Goal: Information Seeking & Learning: Learn about a topic

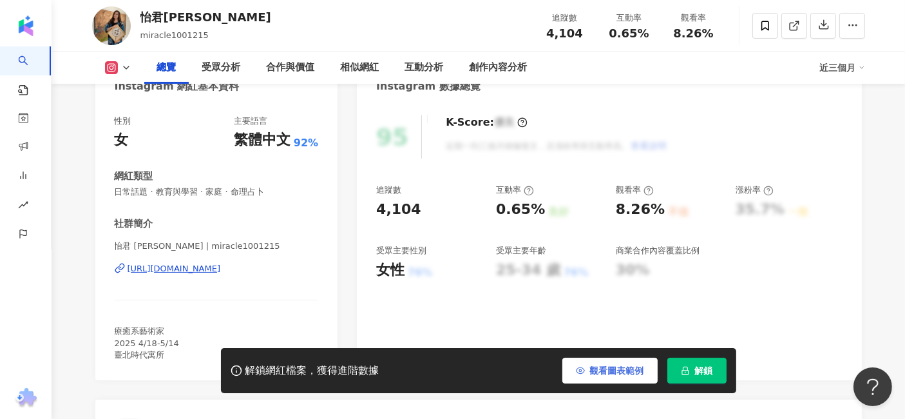
scroll to position [143, 0]
click at [645, 370] on button "觀看圖表範例" at bounding box center [609, 370] width 95 height 26
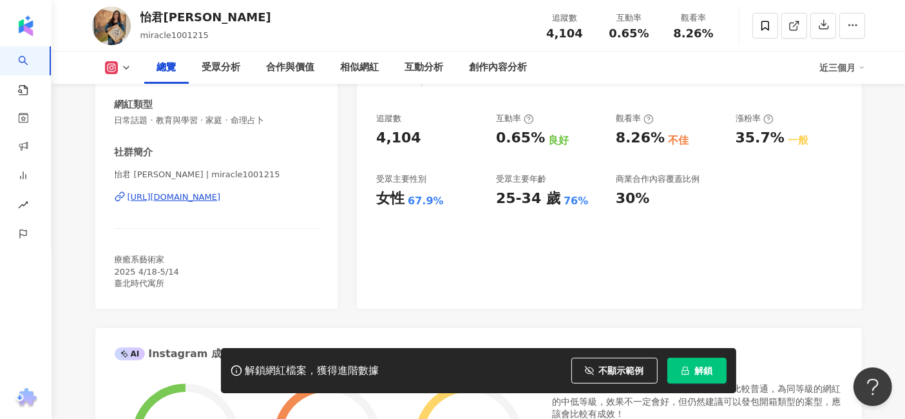
scroll to position [0, 0]
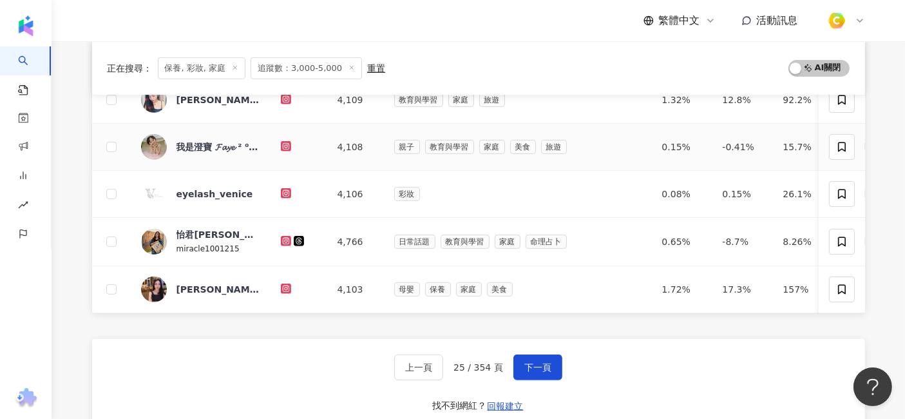
scroll to position [549, 0]
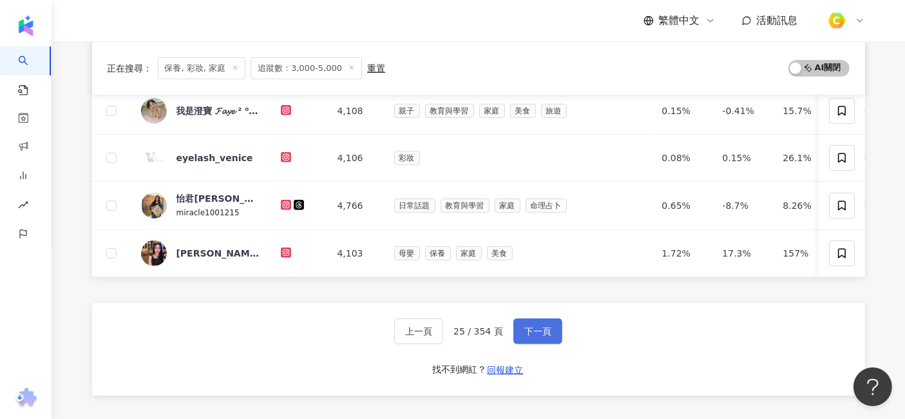
click at [540, 335] on span "下一頁" at bounding box center [537, 331] width 27 height 10
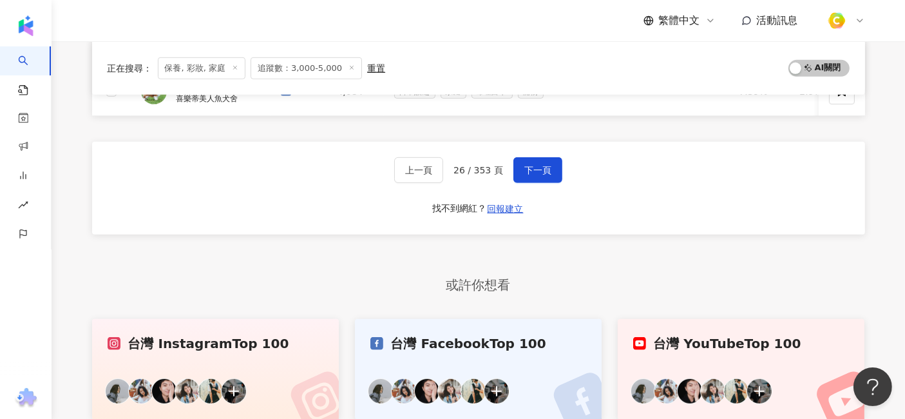
scroll to position [716, 0]
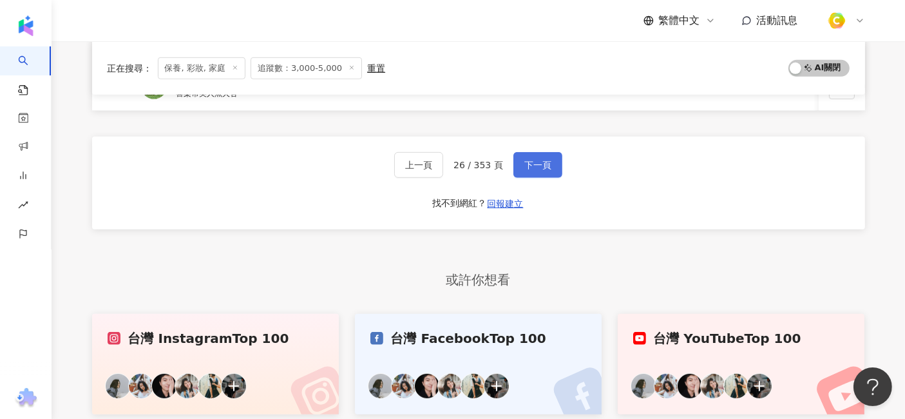
click at [537, 178] on button "下一頁" at bounding box center [537, 165] width 49 height 26
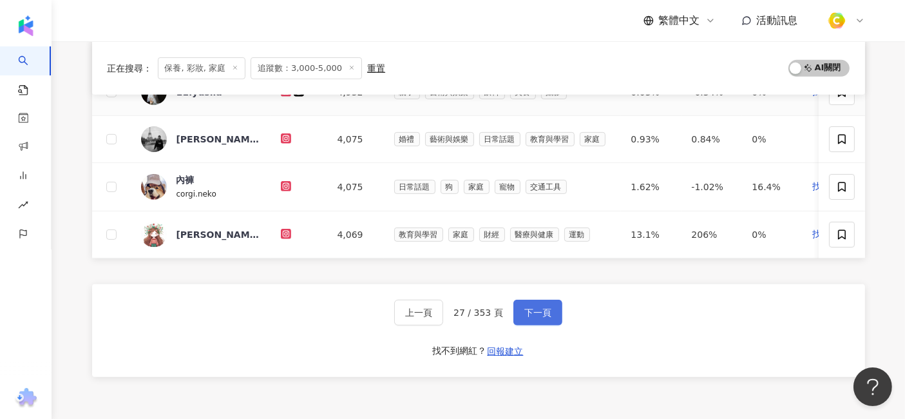
scroll to position [572, 0]
click at [544, 316] on span "下一頁" at bounding box center [537, 311] width 27 height 10
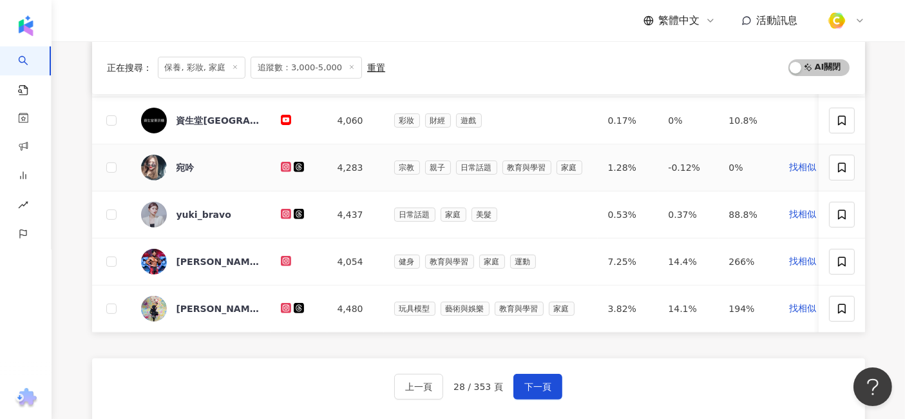
scroll to position [478, 0]
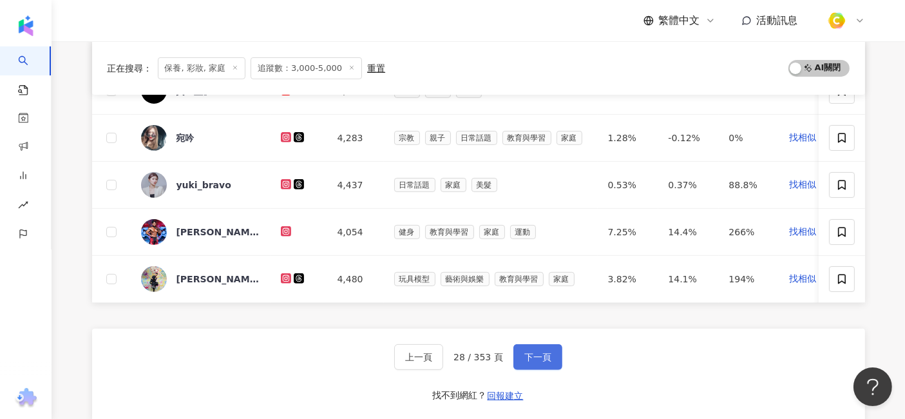
click at [513, 359] on button "下一頁" at bounding box center [537, 357] width 49 height 26
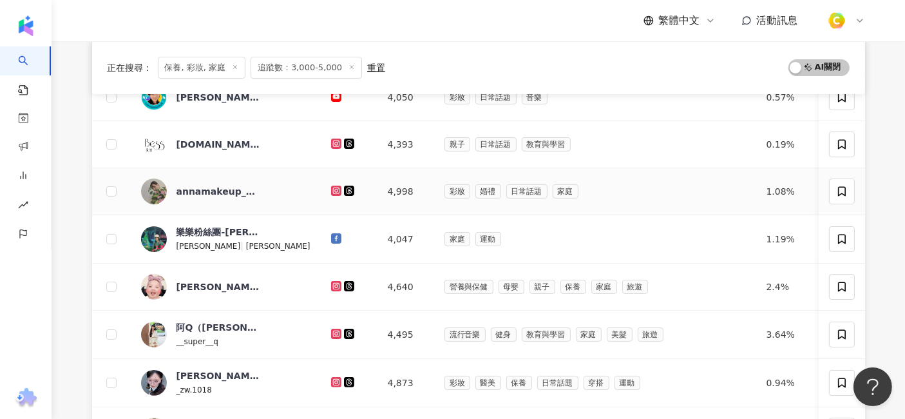
scroll to position [263, 0]
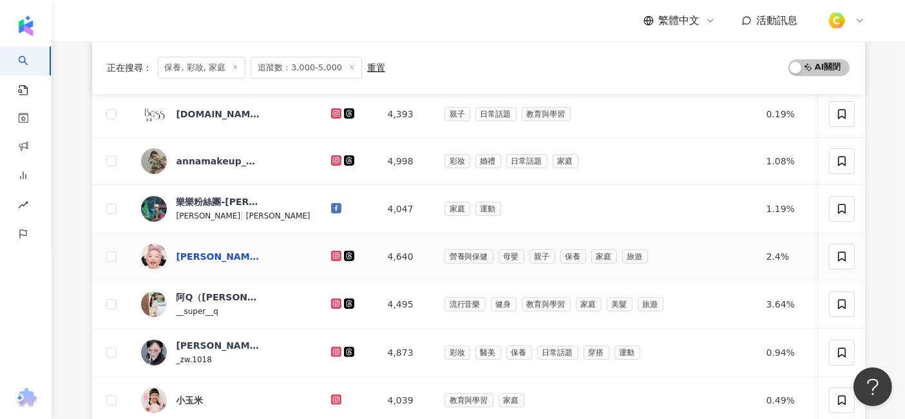
click at [185, 254] on div "吳棠" at bounding box center [218, 256] width 84 height 13
click at [191, 303] on div "__super__q" at bounding box center [197, 310] width 42 height 14
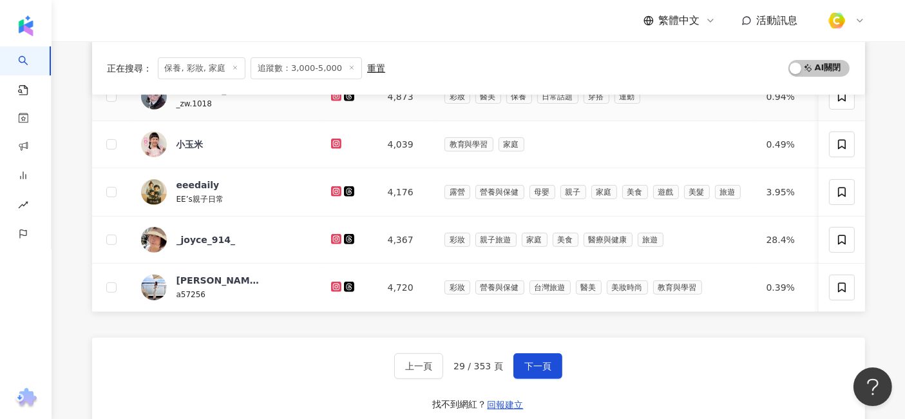
scroll to position [621, 0]
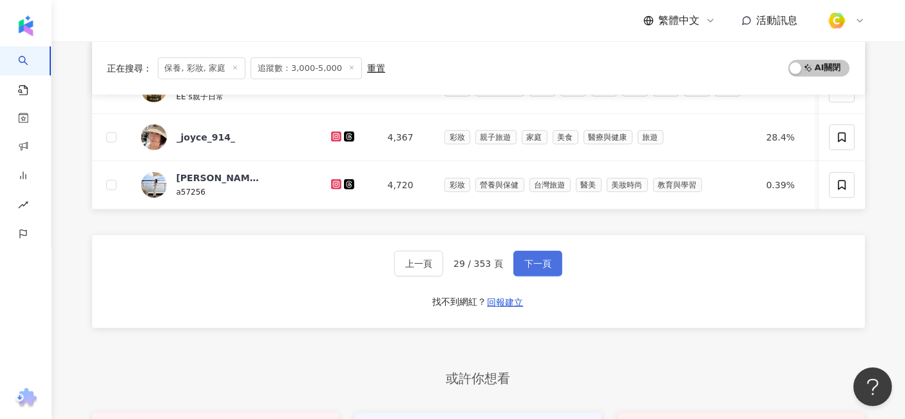
click at [531, 267] on span "下一頁" at bounding box center [537, 263] width 27 height 10
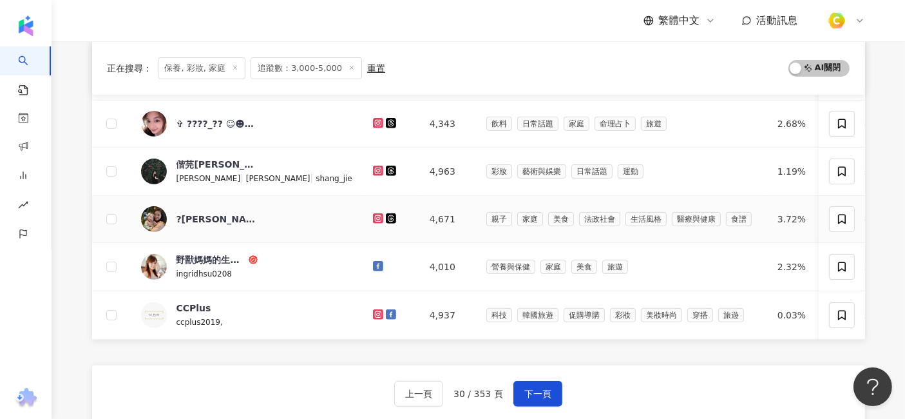
scroll to position [572, 0]
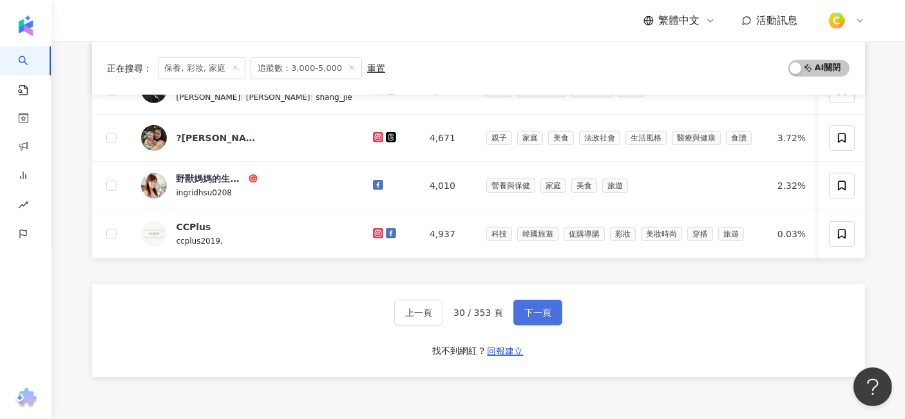
click at [549, 320] on button "下一頁" at bounding box center [537, 312] width 49 height 26
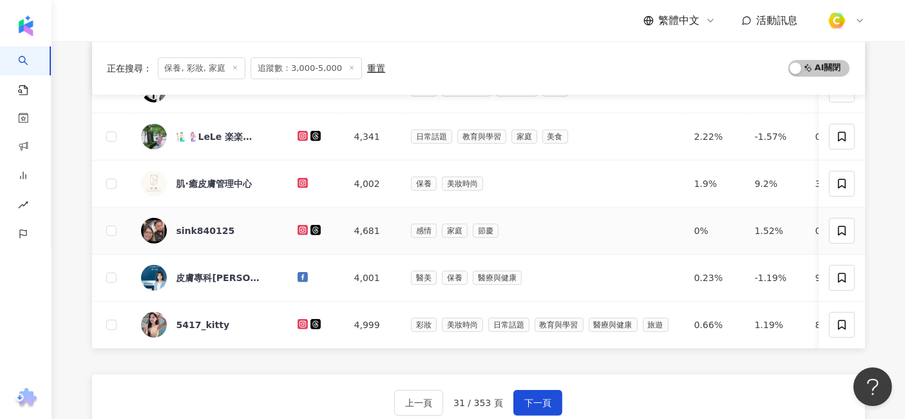
scroll to position [500, 0]
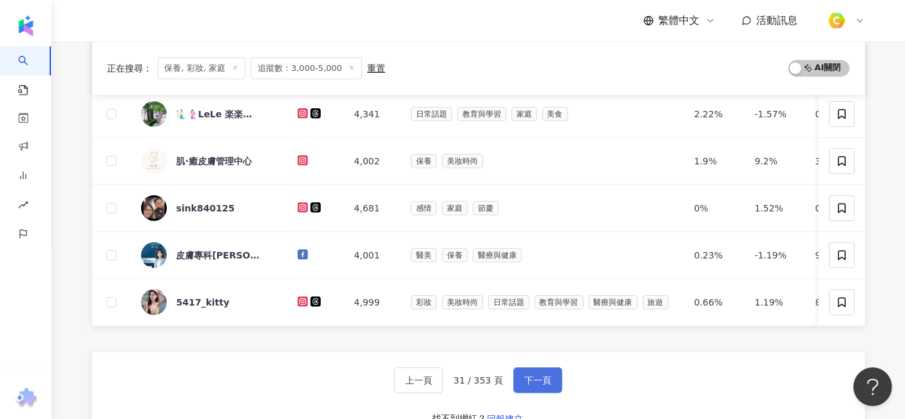
click at [546, 385] on span "下一頁" at bounding box center [537, 380] width 27 height 10
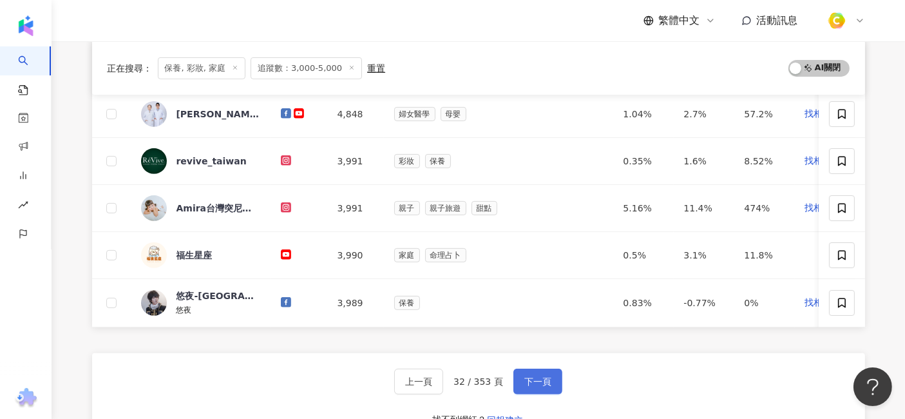
click at [533, 394] on button "下一頁" at bounding box center [537, 381] width 49 height 26
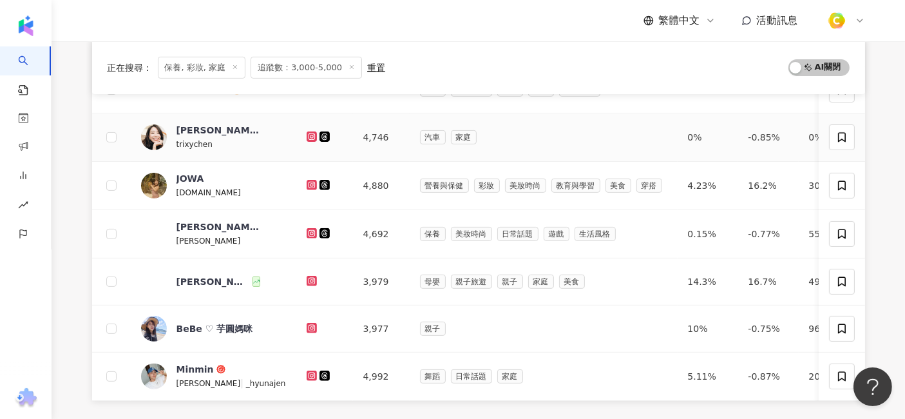
scroll to position [429, 0]
click at [203, 220] on span "周琮庭" at bounding box center [218, 226] width 84 height 13
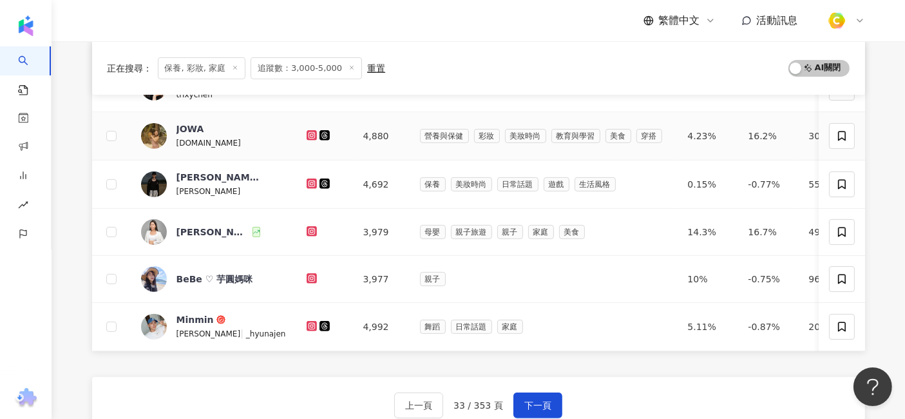
scroll to position [500, 0]
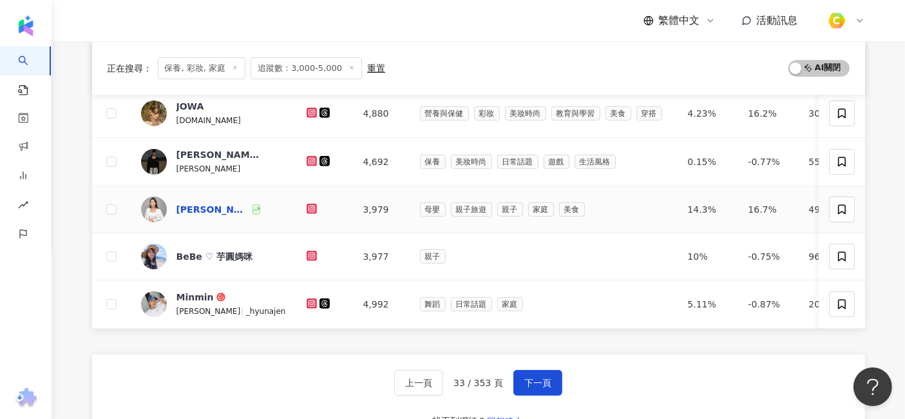
click at [196, 203] on div "吳亞婷｜花蓮探店｜團購好物" at bounding box center [212, 209] width 73 height 13
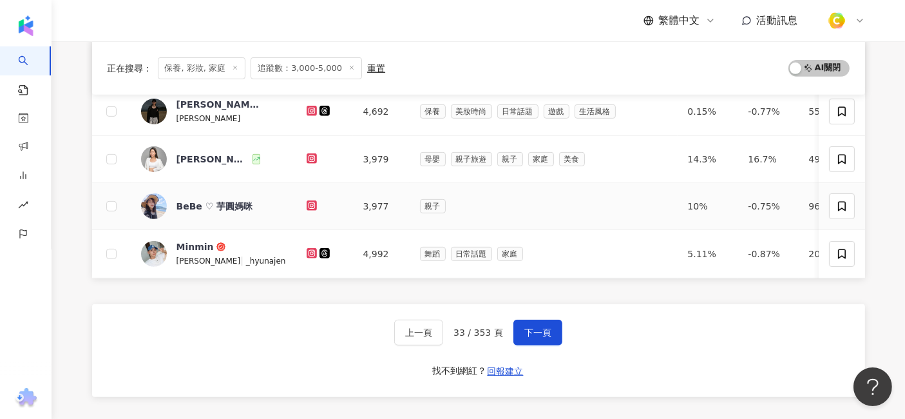
scroll to position [572, 0]
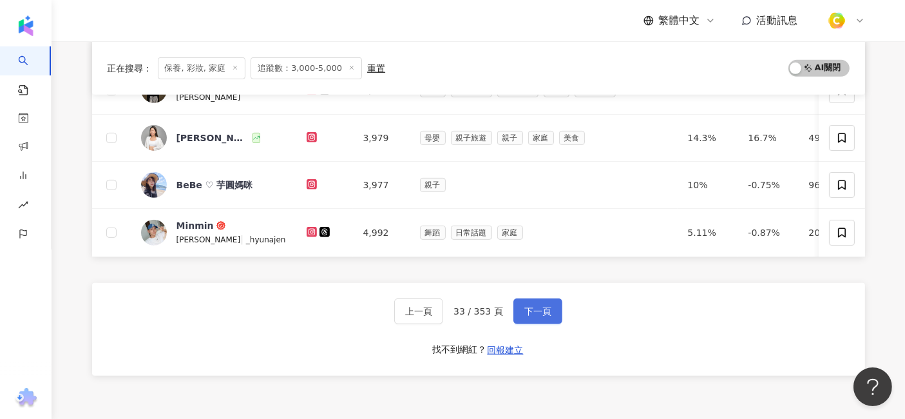
click at [552, 320] on button "下一頁" at bounding box center [537, 311] width 49 height 26
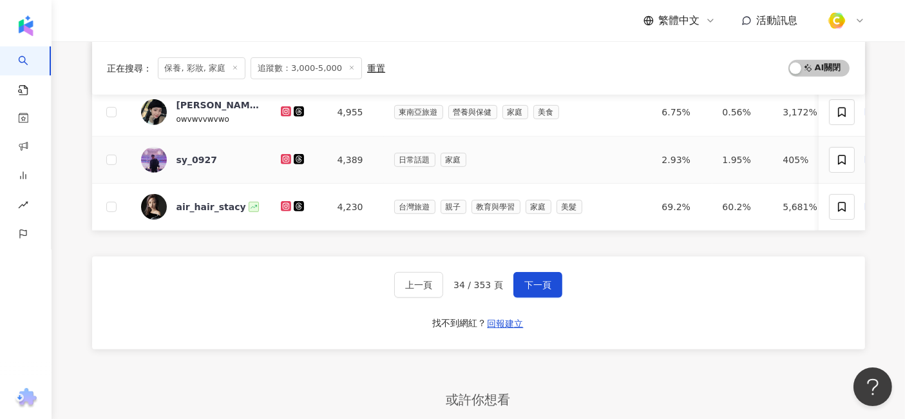
scroll to position [621, 0]
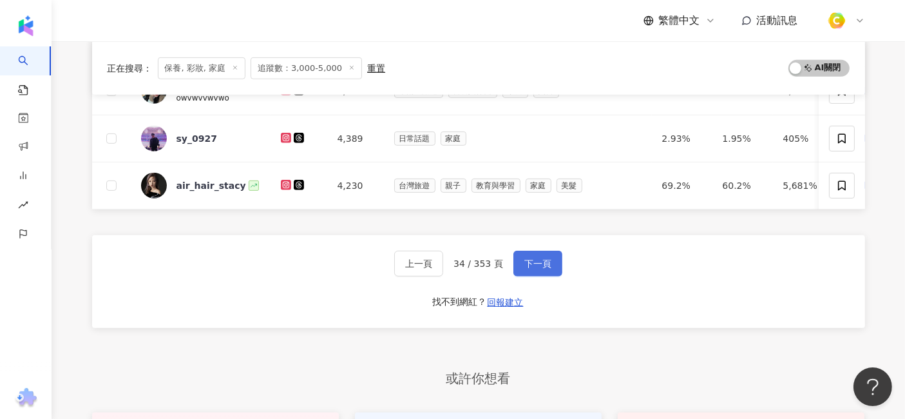
click at [526, 264] on span "下一頁" at bounding box center [537, 263] width 27 height 10
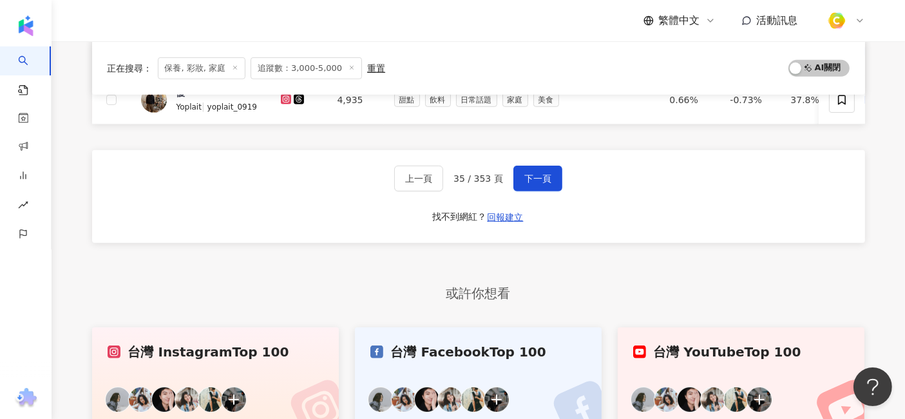
scroll to position [644, 0]
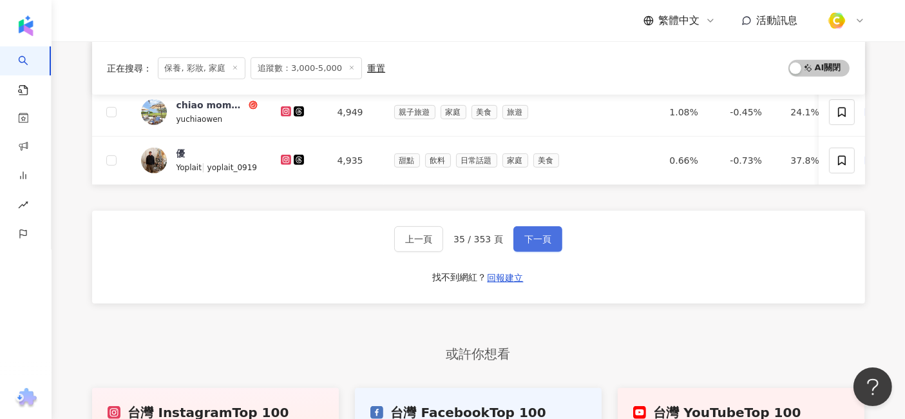
click at [524, 244] on span "下一頁" at bounding box center [537, 239] width 27 height 10
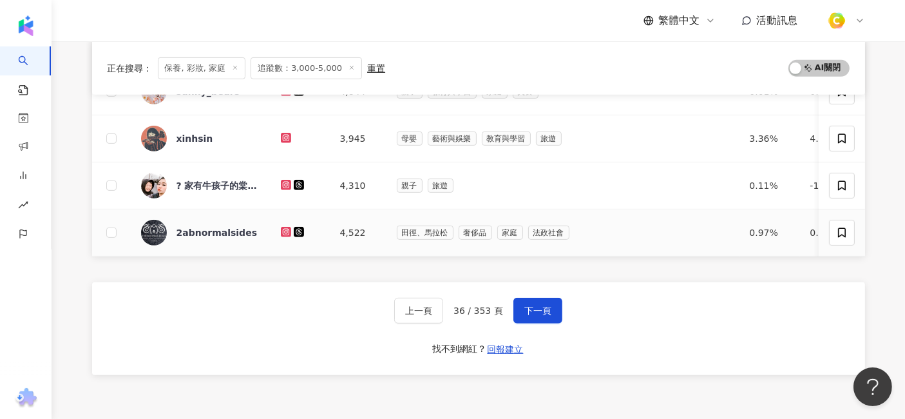
scroll to position [572, 0]
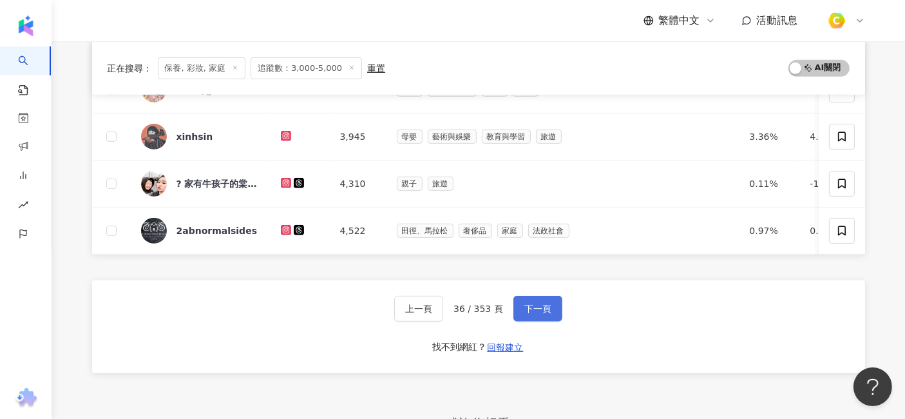
click at [536, 314] on span "下一頁" at bounding box center [537, 308] width 27 height 10
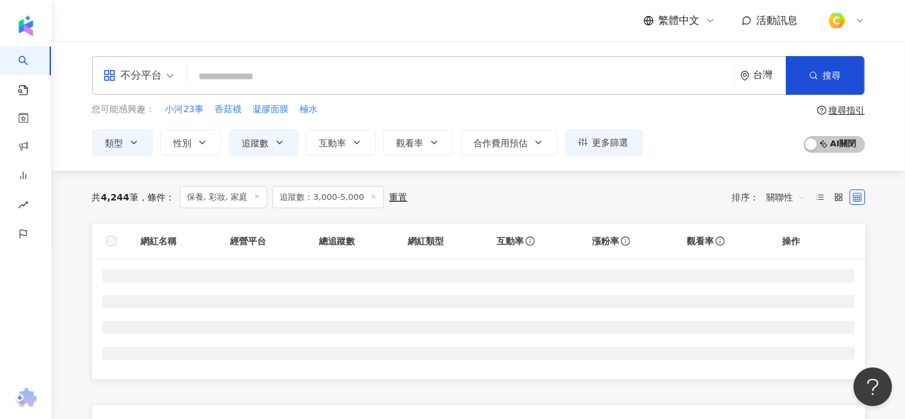
scroll to position [0, 0]
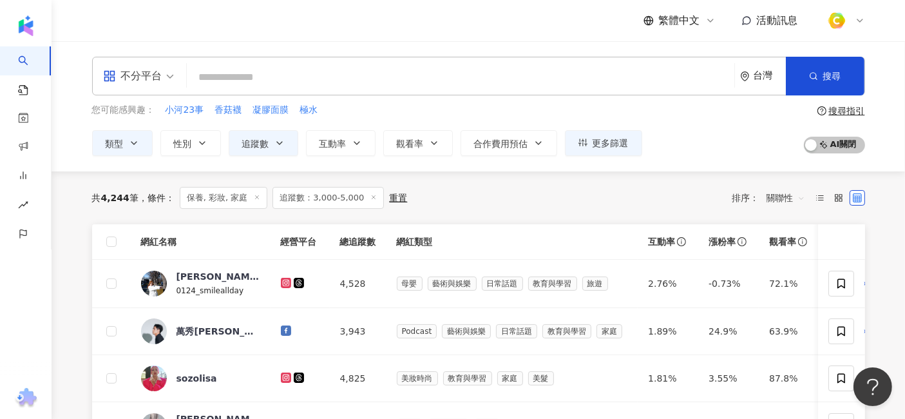
click at [485, 19] on div "繁體中文 活動訊息" at bounding box center [478, 20] width 773 height 41
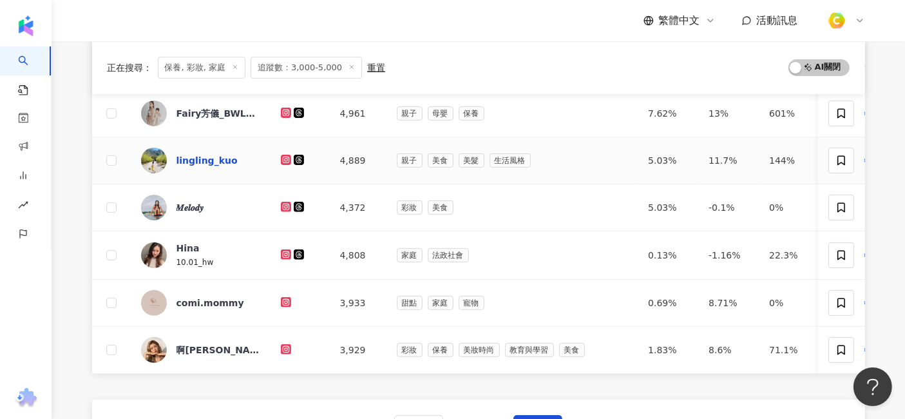
scroll to position [429, 0]
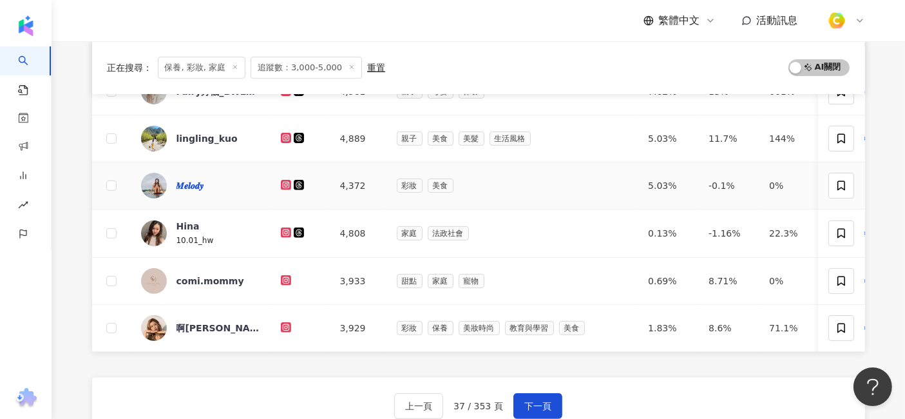
click at [190, 179] on div "𝑴𝒆𝒍𝒐𝒅𝒚" at bounding box center [190, 185] width 28 height 13
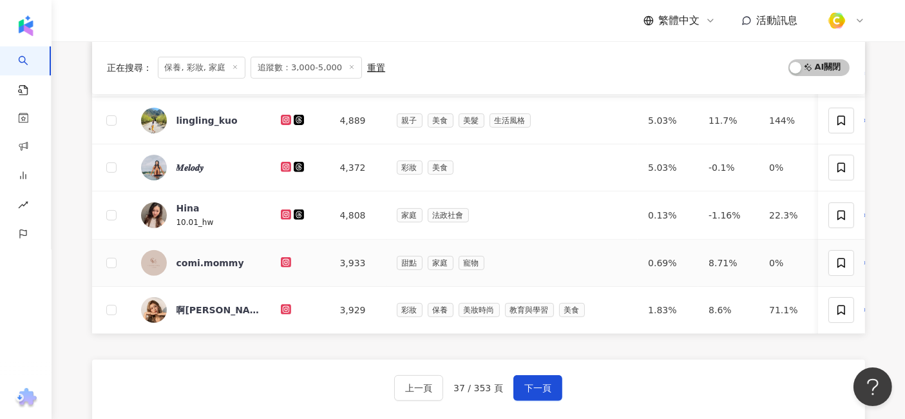
scroll to position [500, 0]
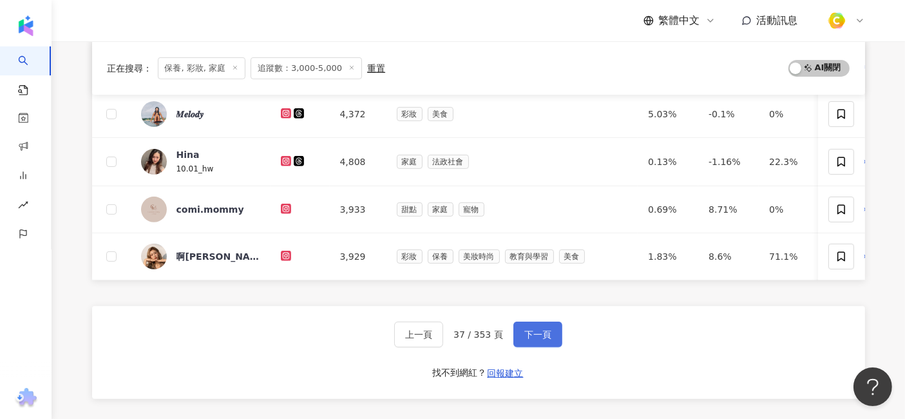
click at [540, 339] on span "下一頁" at bounding box center [537, 334] width 27 height 10
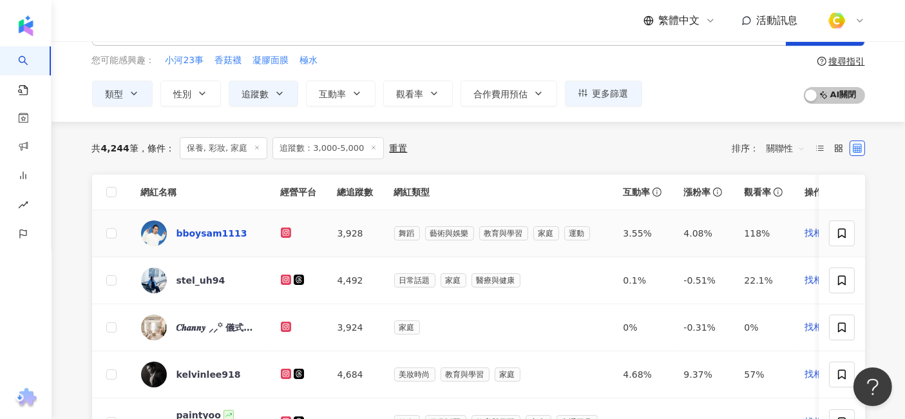
scroll to position [71, 0]
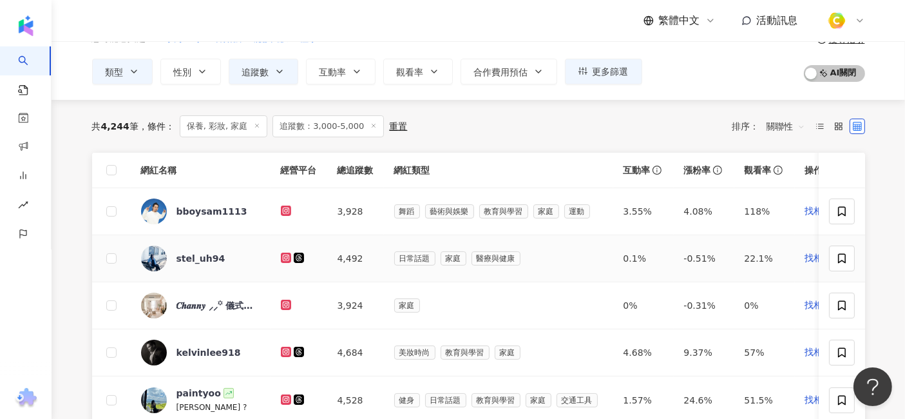
click at [173, 251] on div "stel_uh94" at bounding box center [200, 258] width 119 height 26
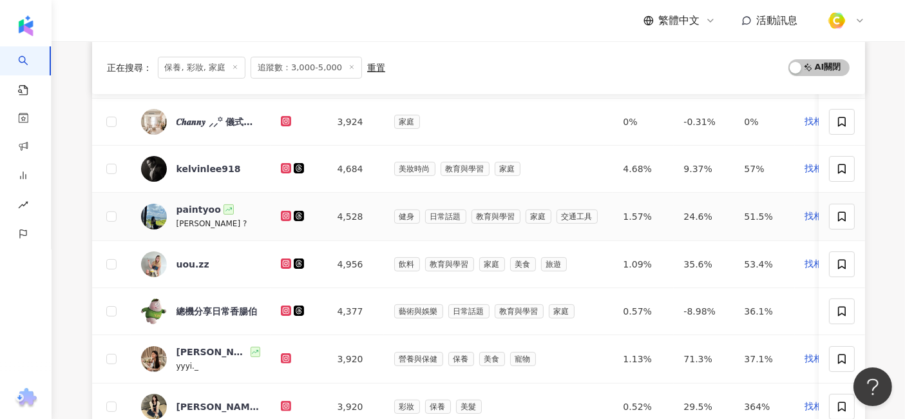
scroll to position [286, 0]
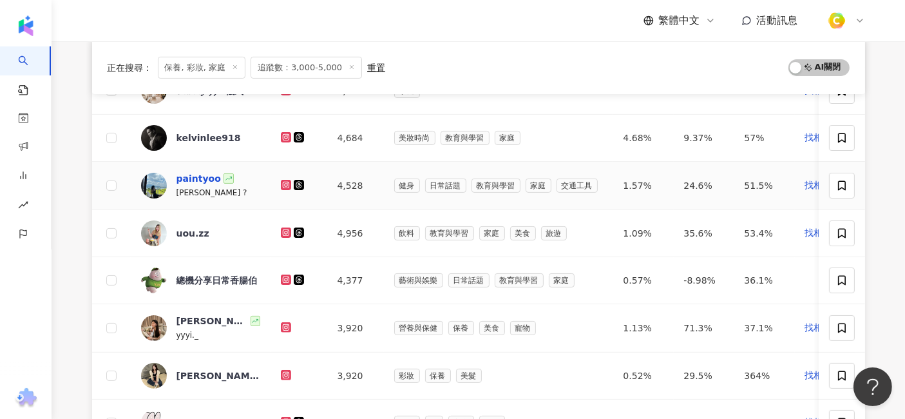
click at [206, 175] on div "paintyoo" at bounding box center [198, 178] width 44 height 13
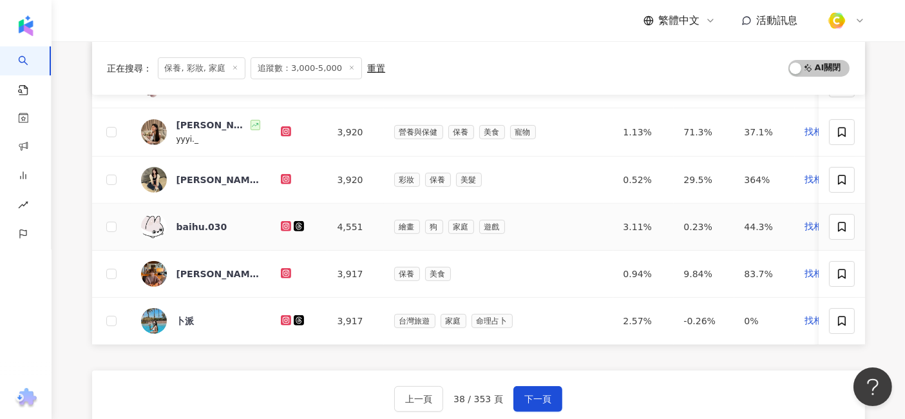
scroll to position [500, 0]
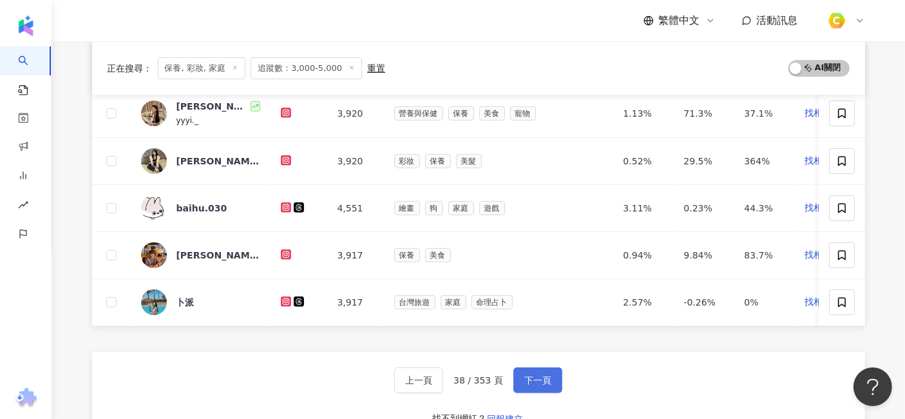
click at [524, 380] on span "下一頁" at bounding box center [537, 380] width 27 height 10
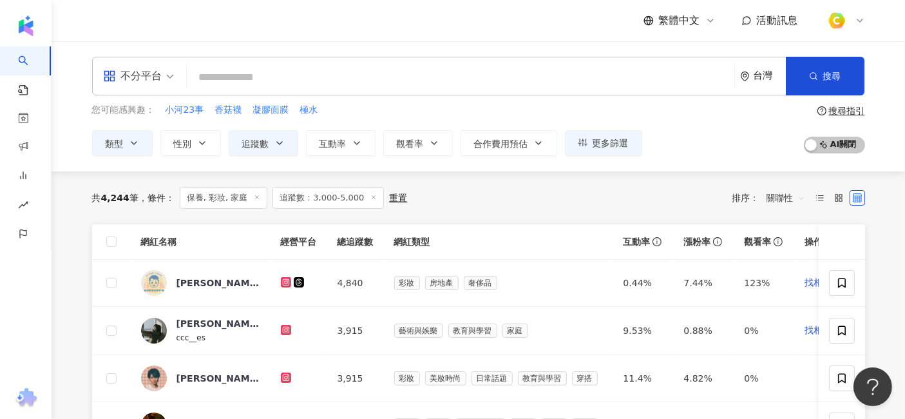
scroll to position [143, 0]
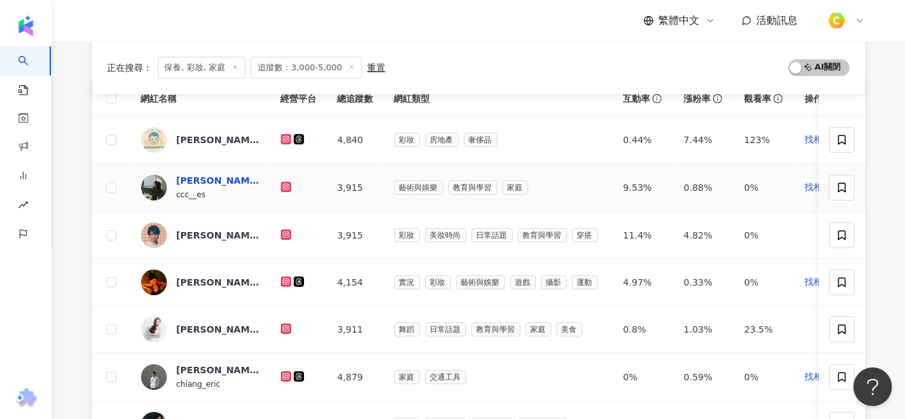
click at [185, 179] on div "張嘉真" at bounding box center [218, 180] width 84 height 13
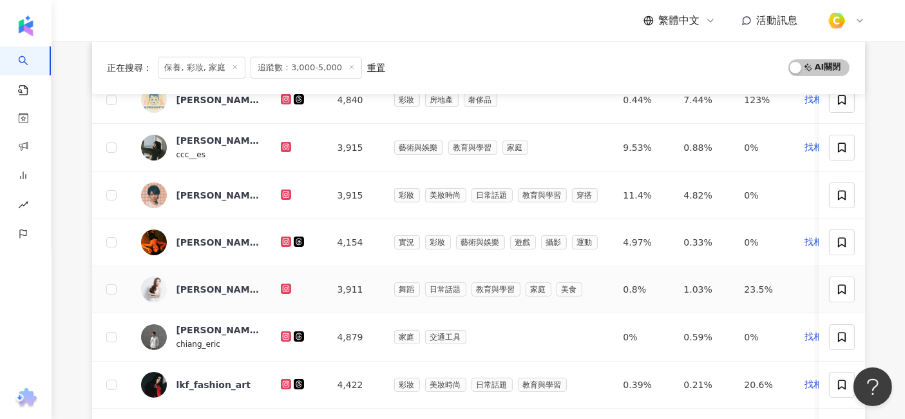
scroll to position [214, 0]
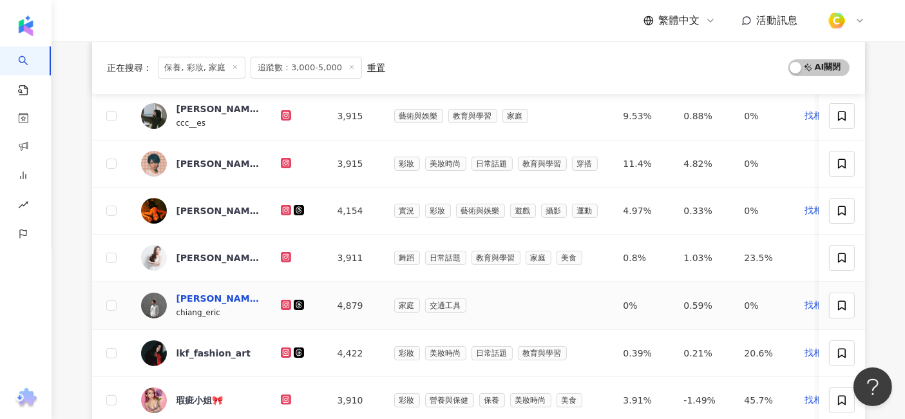
click at [222, 301] on div "Eric Chiang" at bounding box center [218, 298] width 84 height 13
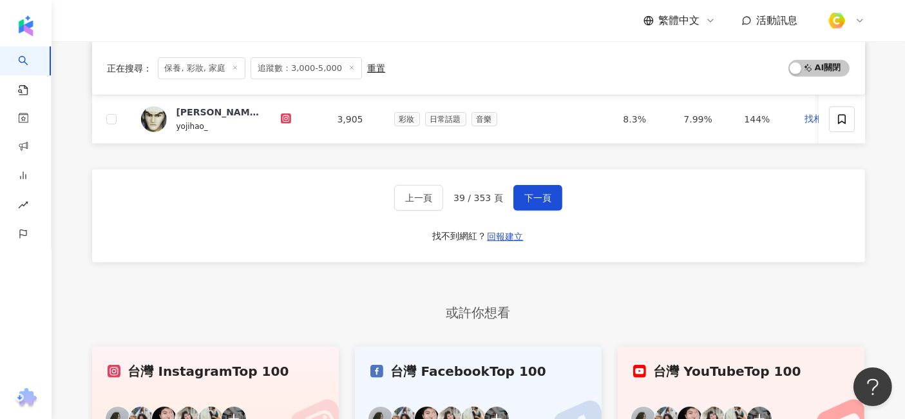
scroll to position [716, 0]
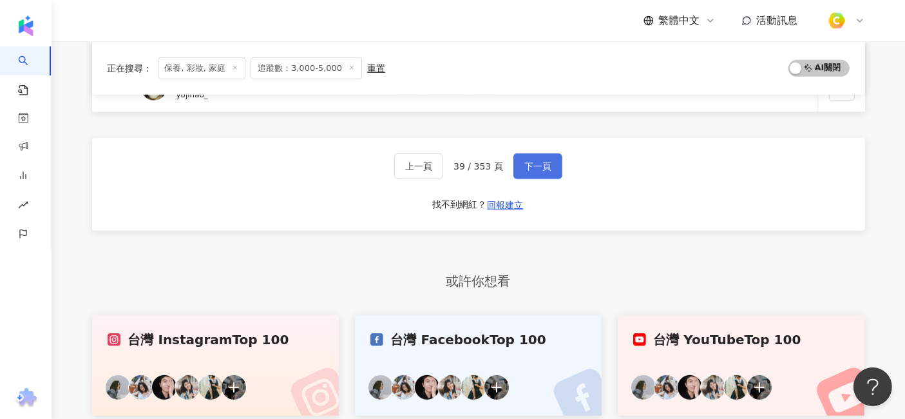
click at [546, 171] on span "下一頁" at bounding box center [537, 166] width 27 height 10
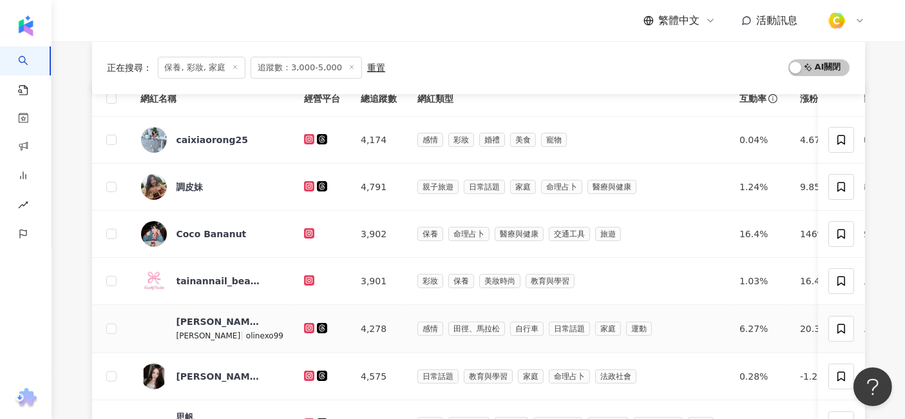
scroll to position [71, 0]
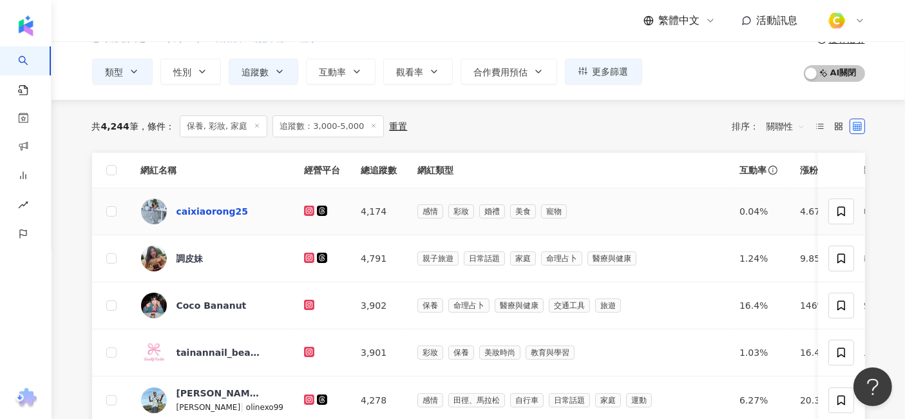
click at [205, 216] on div "caixiaorong25" at bounding box center [211, 211] width 71 height 13
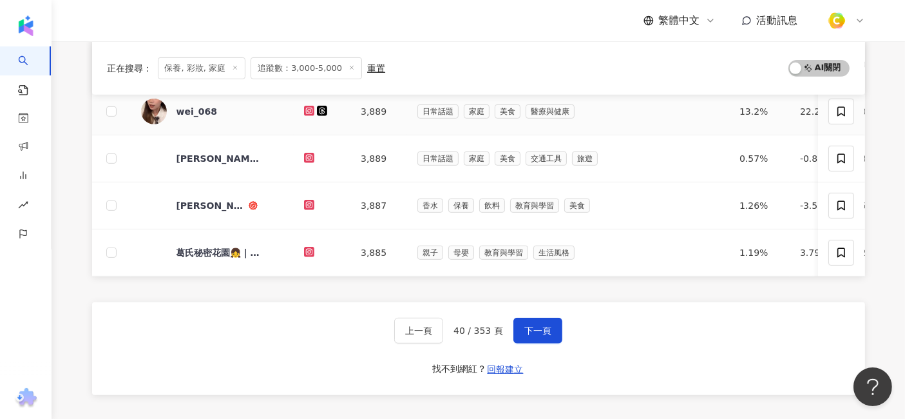
scroll to position [572, 0]
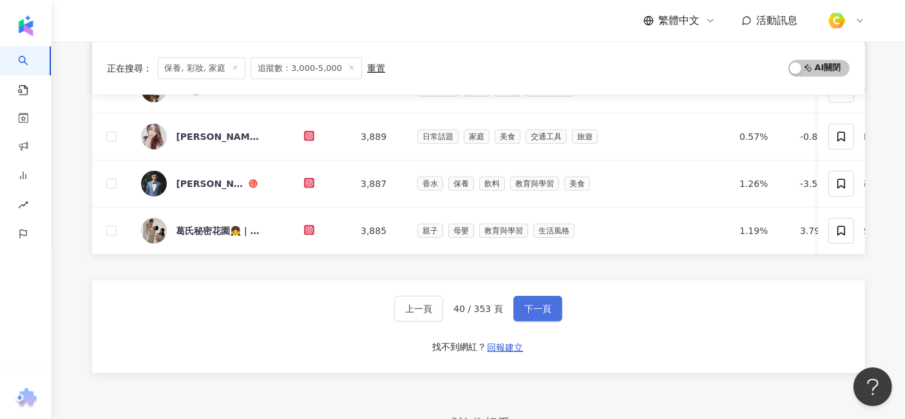
click at [541, 321] on button "下一頁" at bounding box center [537, 309] width 49 height 26
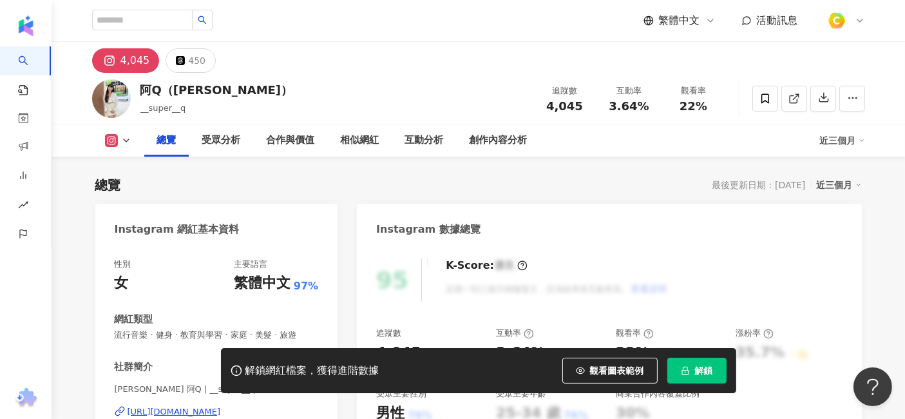
scroll to position [143, 0]
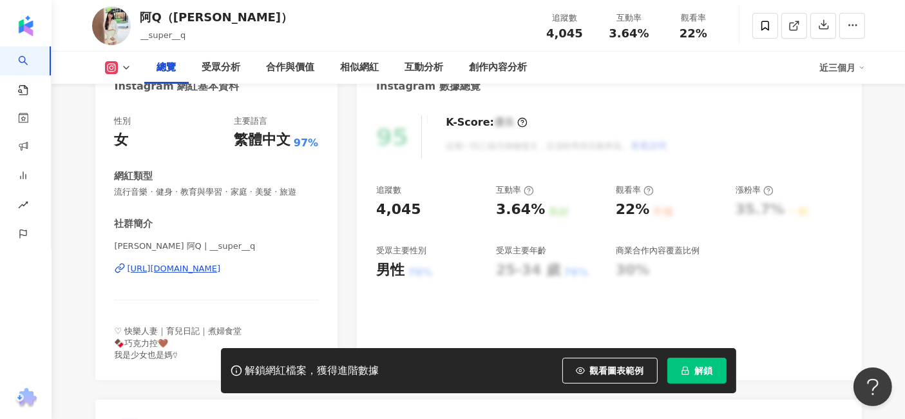
click at [221, 269] on div "https://www.instagram.com/__super__q/" at bounding box center [174, 269] width 93 height 12
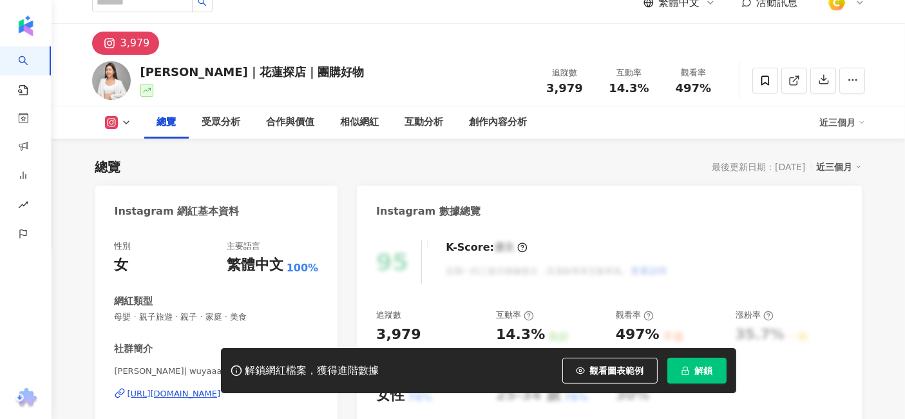
scroll to position [143, 0]
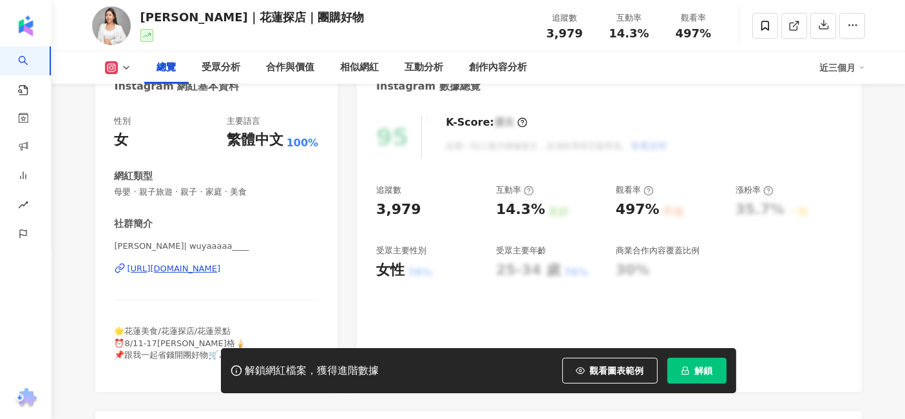
click at [204, 264] on div "https://www.instagram.com/wuyaaaaa____/" at bounding box center [174, 269] width 93 height 12
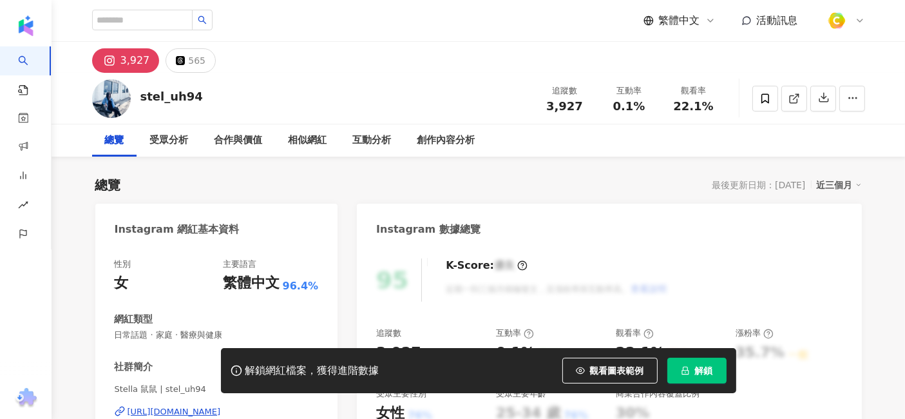
scroll to position [143, 0]
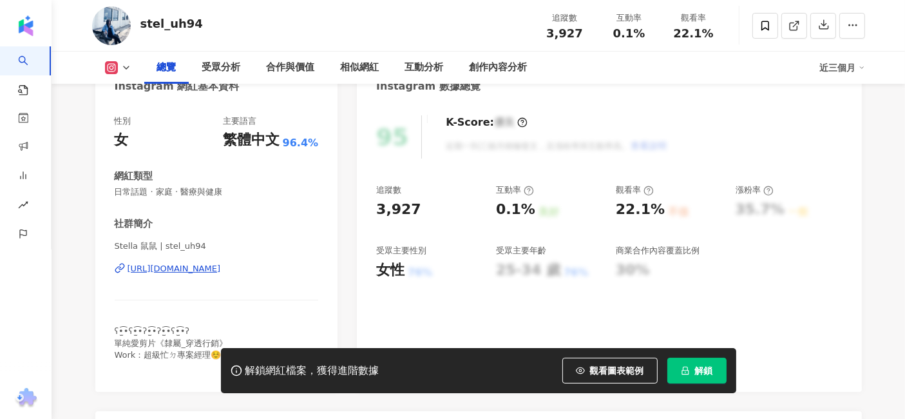
click at [221, 267] on div "https://www.instagram.com/stel_uh94/" at bounding box center [174, 269] width 93 height 12
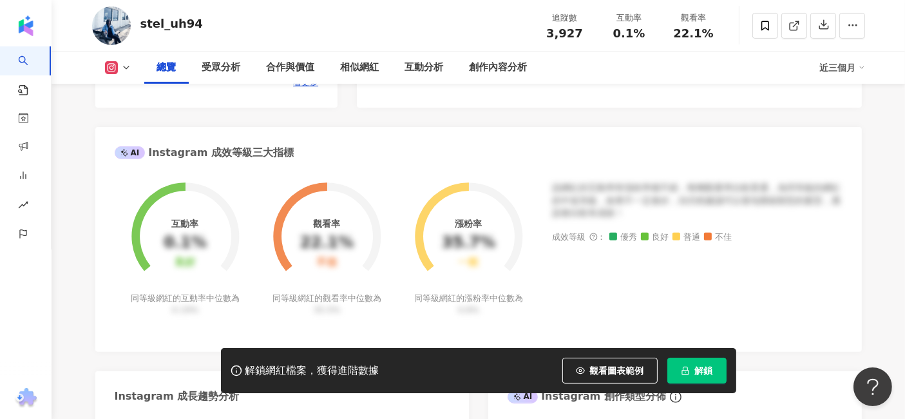
scroll to position [429, 0]
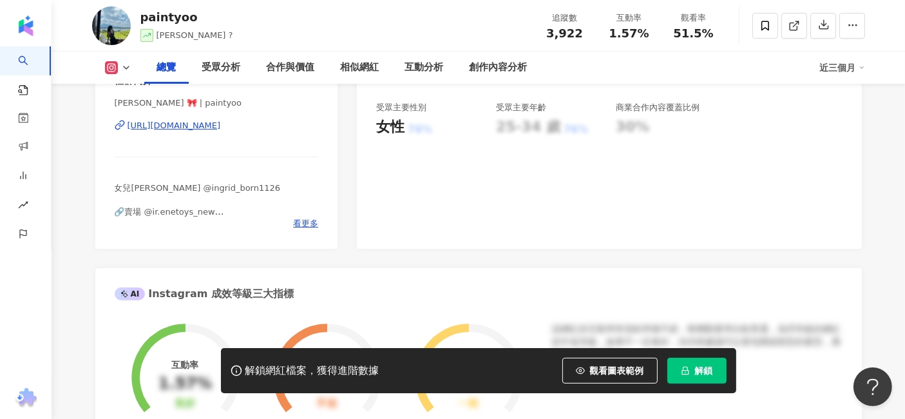
click at [221, 121] on div "[URL][DOMAIN_NAME]" at bounding box center [174, 126] width 93 height 12
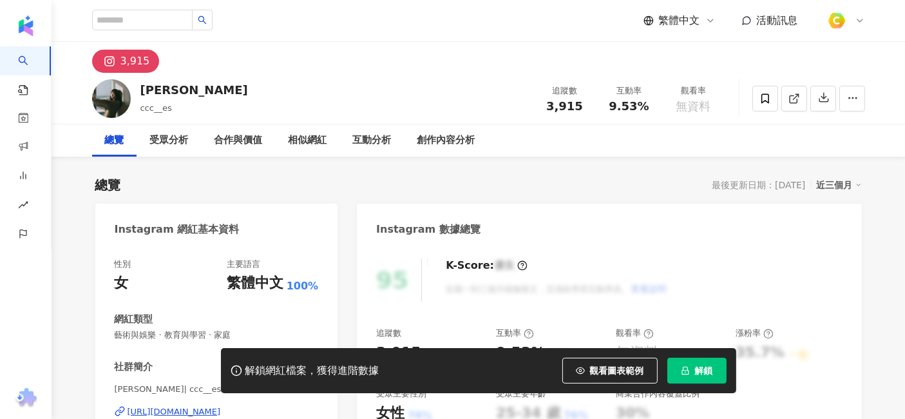
scroll to position [71, 0]
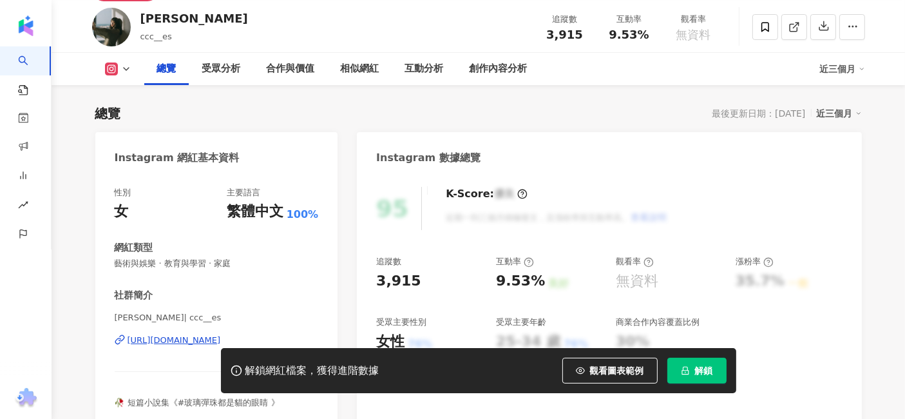
click at [180, 337] on div "[URL][DOMAIN_NAME]" at bounding box center [174, 340] width 93 height 12
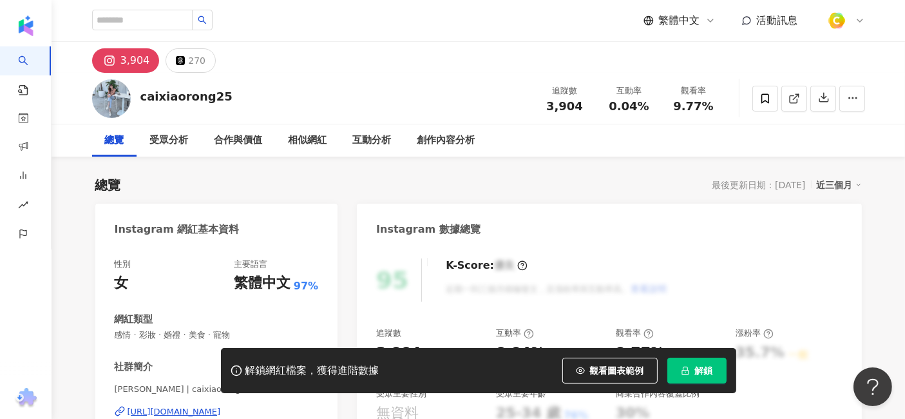
scroll to position [143, 0]
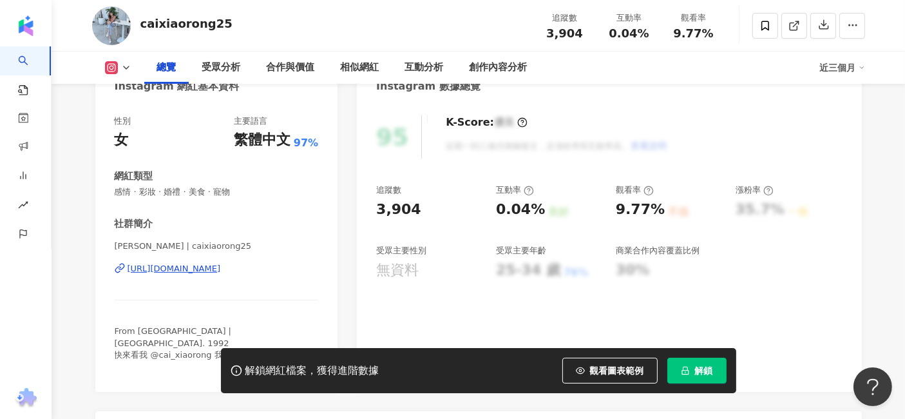
click at [221, 264] on div "[URL][DOMAIN_NAME]" at bounding box center [174, 269] width 93 height 12
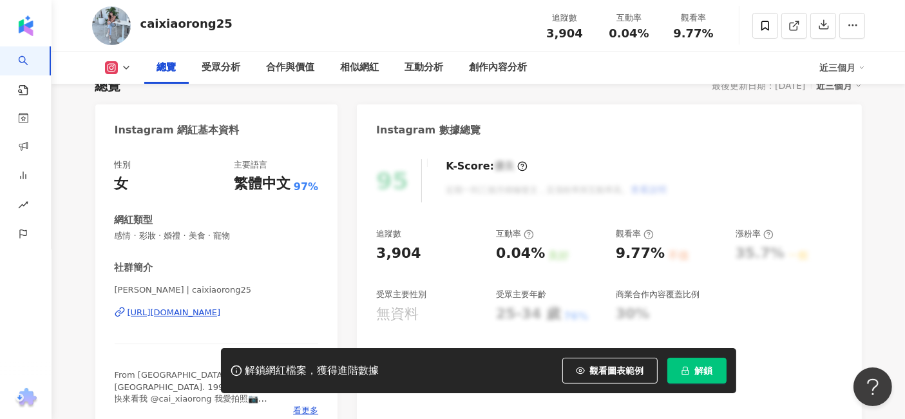
scroll to position [0, 0]
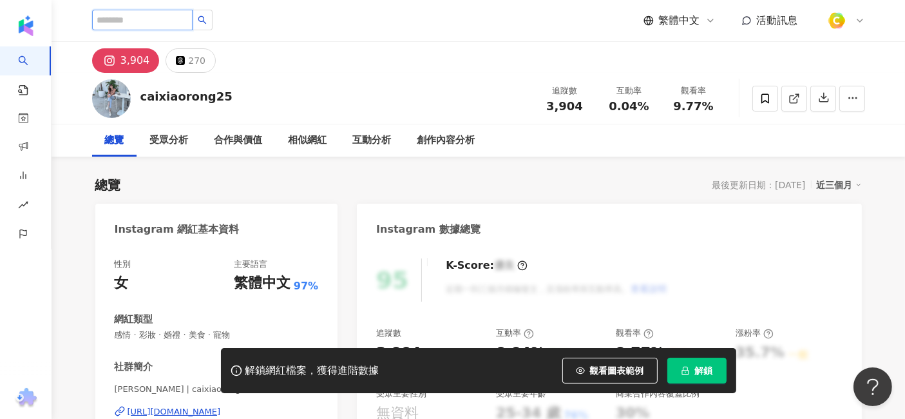
click at [156, 19] on input "search" at bounding box center [142, 20] width 100 height 21
paste input "**********"
type input "**********"
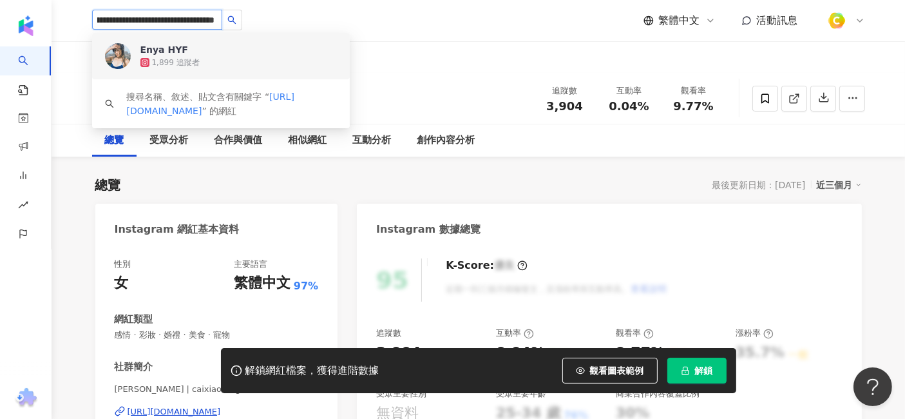
click at [251, 61] on div "1,899 追蹤者" at bounding box center [238, 62] width 196 height 13
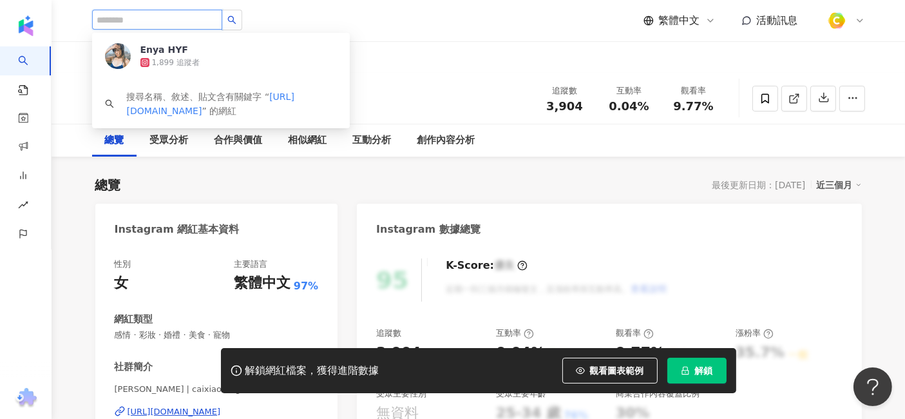
scroll to position [0, 0]
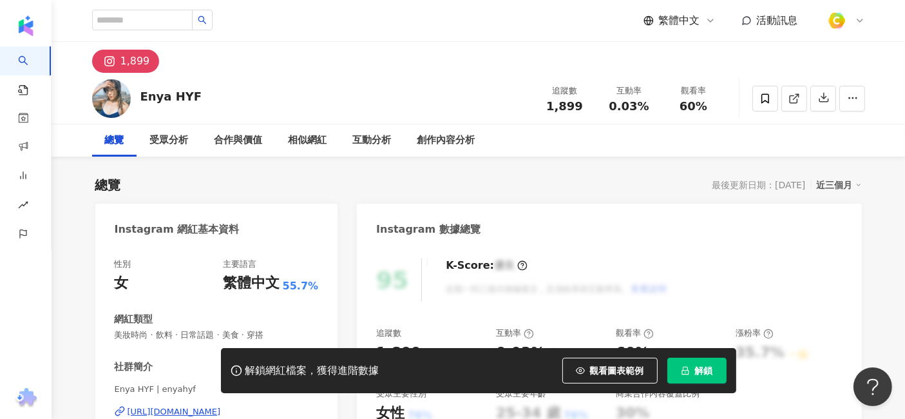
click at [600, 362] on button "觀看圖表範例" at bounding box center [609, 370] width 95 height 26
click at [603, 374] on span "觀看圖表範例" at bounding box center [617, 370] width 54 height 10
drag, startPoint x: 565, startPoint y: 108, endPoint x: 583, endPoint y: 111, distance: 18.3
click at [583, 111] on div "1,899" at bounding box center [564, 106] width 49 height 13
click at [623, 366] on span "觀看圖表範例" at bounding box center [617, 370] width 54 height 10
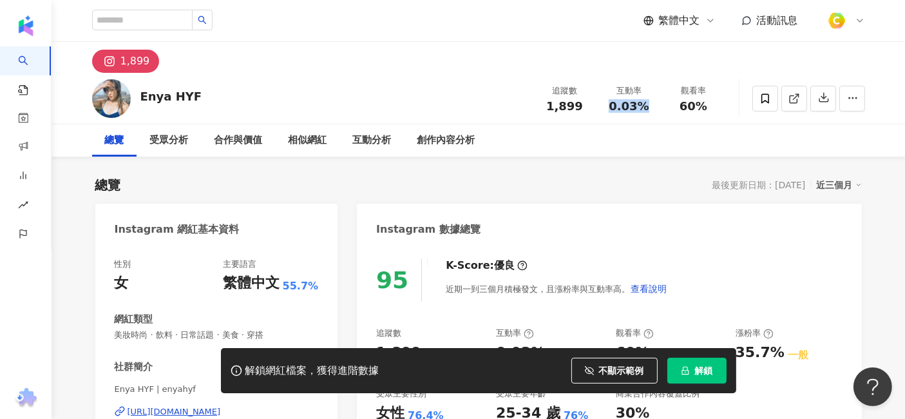
drag, startPoint x: 607, startPoint y: 104, endPoint x: 658, endPoint y: 106, distance: 50.3
click at [658, 106] on div "互動率 0.03%" at bounding box center [629, 98] width 64 height 28
drag, startPoint x: 683, startPoint y: 104, endPoint x: 730, endPoint y: 95, distance: 47.9
click at [730, 95] on div "Enya HYF 追蹤數 1,899 互動率 0.03% 觀看率 60%" at bounding box center [478, 98] width 824 height 51
copy span "60%"
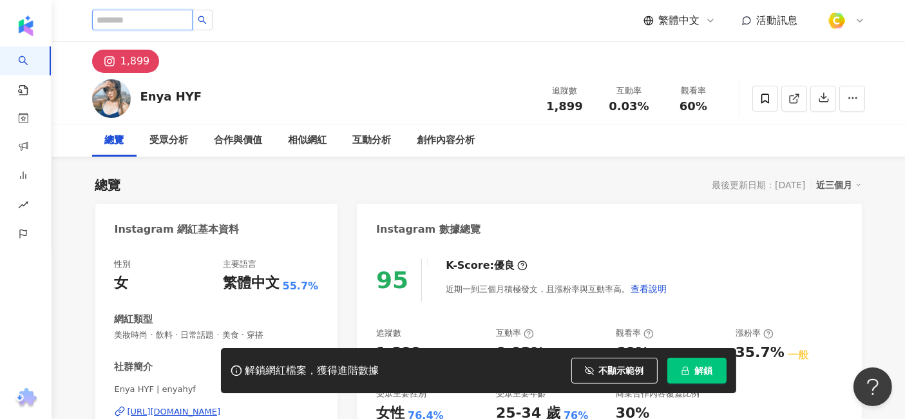
click at [164, 18] on input "search" at bounding box center [142, 20] width 100 height 21
paste input "**********"
type input "**********"
